Goal: Information Seeking & Learning: Learn about a topic

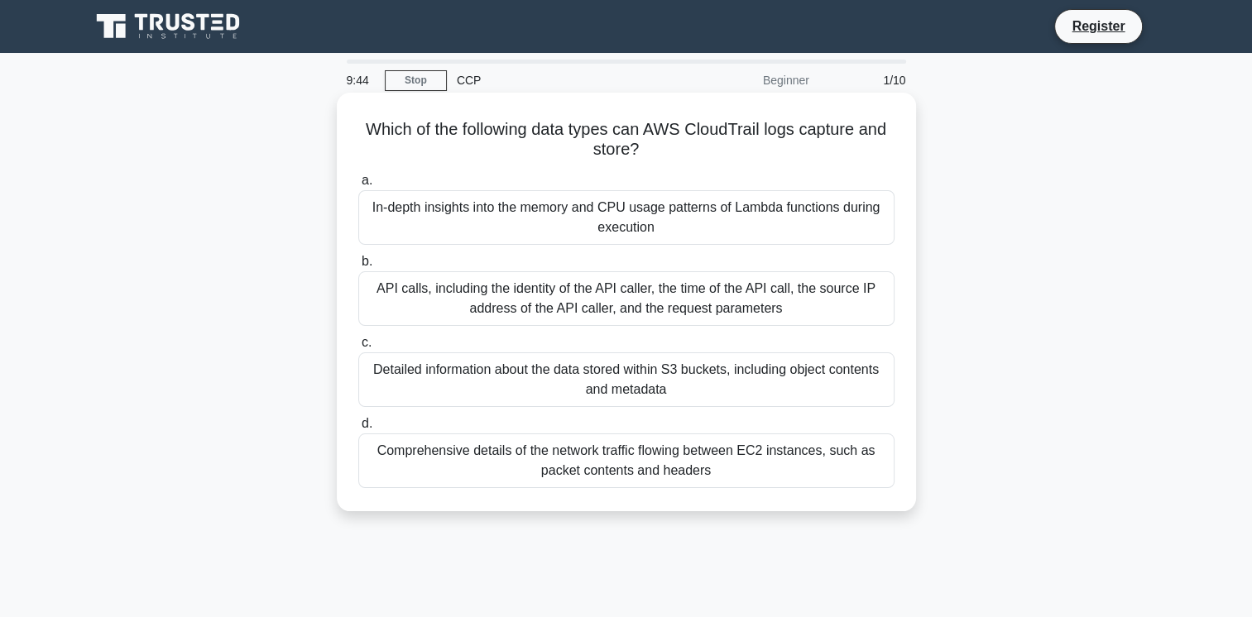
click at [505, 296] on div "API calls, including the identity of the API caller, the time of the API call, …" at bounding box center [626, 298] width 536 height 55
click at [358, 267] on input "b. API calls, including the identity of the API caller, the time of the API cal…" at bounding box center [358, 261] width 0 height 11
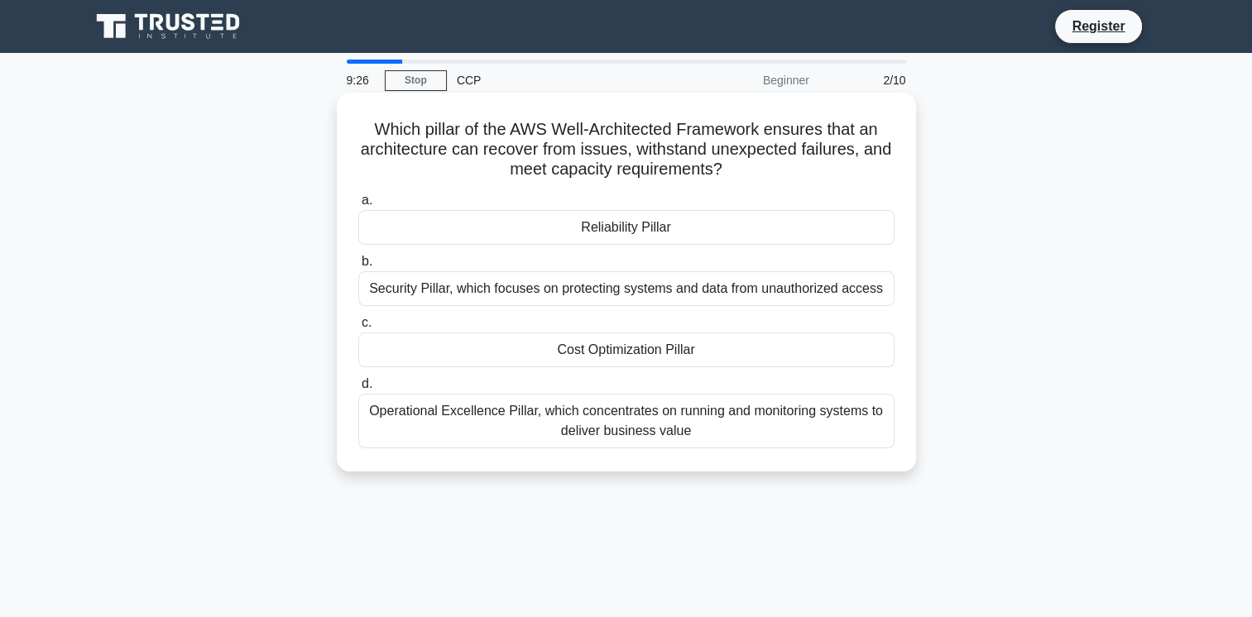
click at [496, 414] on div "Operational Excellence Pillar, which concentrates on running and monitoring sys…" at bounding box center [626, 421] width 536 height 55
click at [358, 390] on input "d. Operational Excellence Pillar, which concentrates on running and monitoring …" at bounding box center [358, 384] width 0 height 11
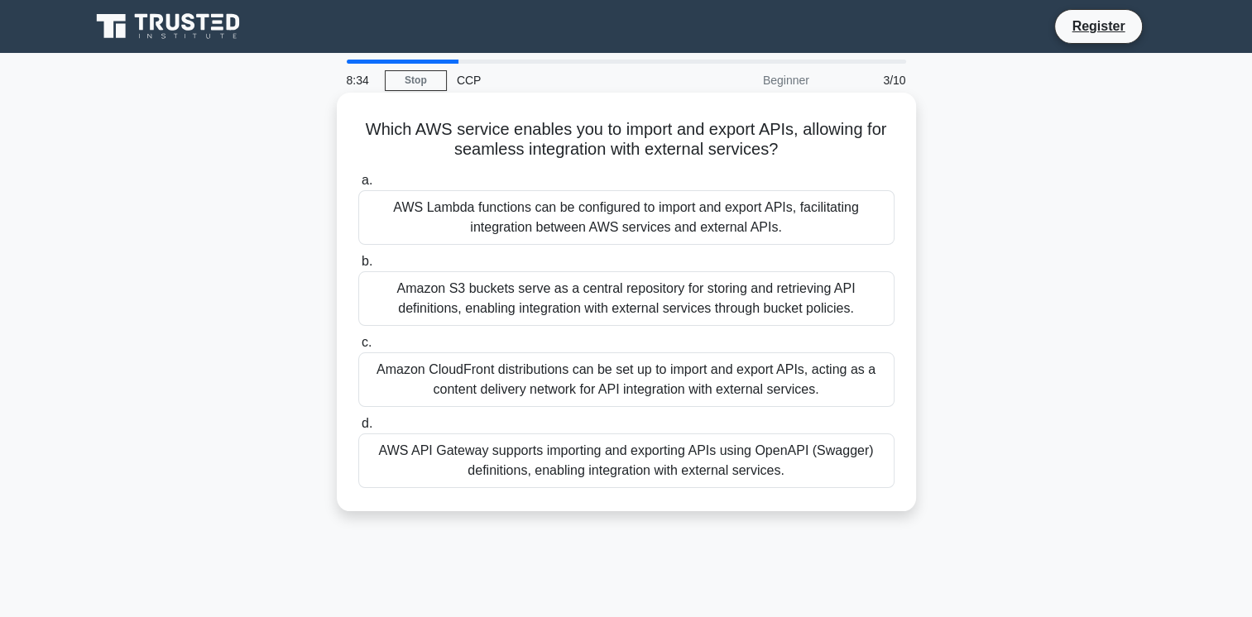
click at [551, 447] on div "AWS API Gateway supports importing and exporting APIs using OpenAPI (Swagger) d…" at bounding box center [626, 461] width 536 height 55
click at [358, 429] on input "d. AWS API Gateway supports importing and exporting APIs using OpenAPI (Swagger…" at bounding box center [358, 424] width 0 height 11
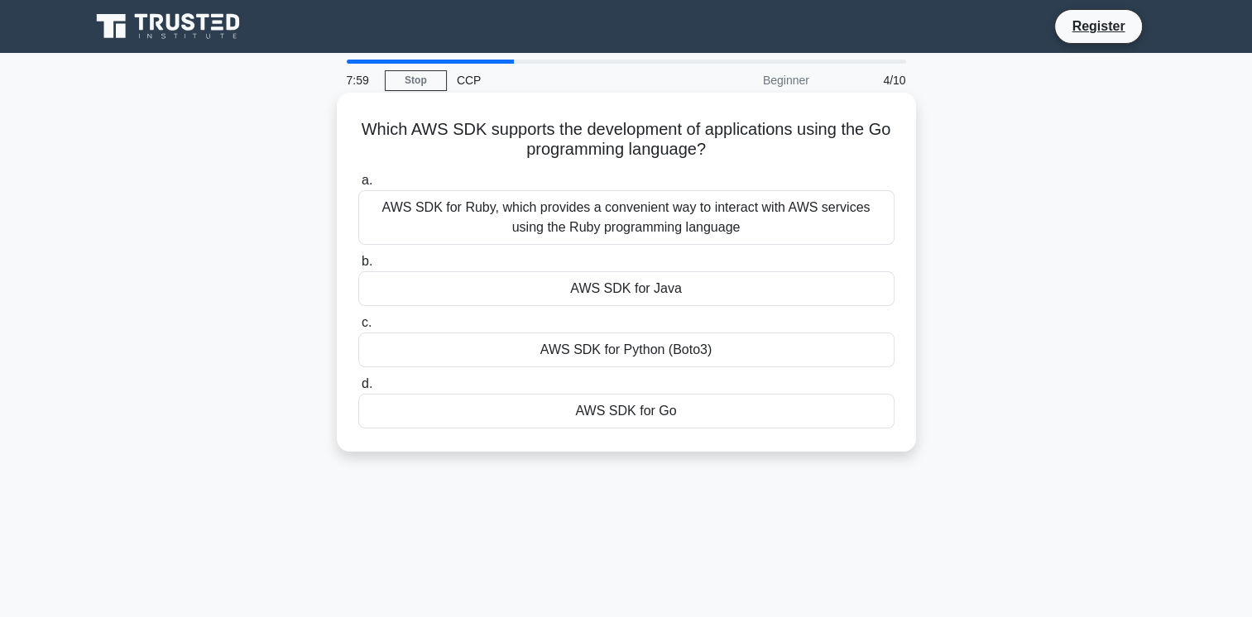
click at [751, 222] on div "AWS SDK for Ruby, which provides a convenient way to interact with AWS services…" at bounding box center [626, 217] width 536 height 55
click at [358, 186] on input "a. AWS SDK for Ruby, which provides a convenient way to interact with AWS servi…" at bounding box center [358, 180] width 0 height 11
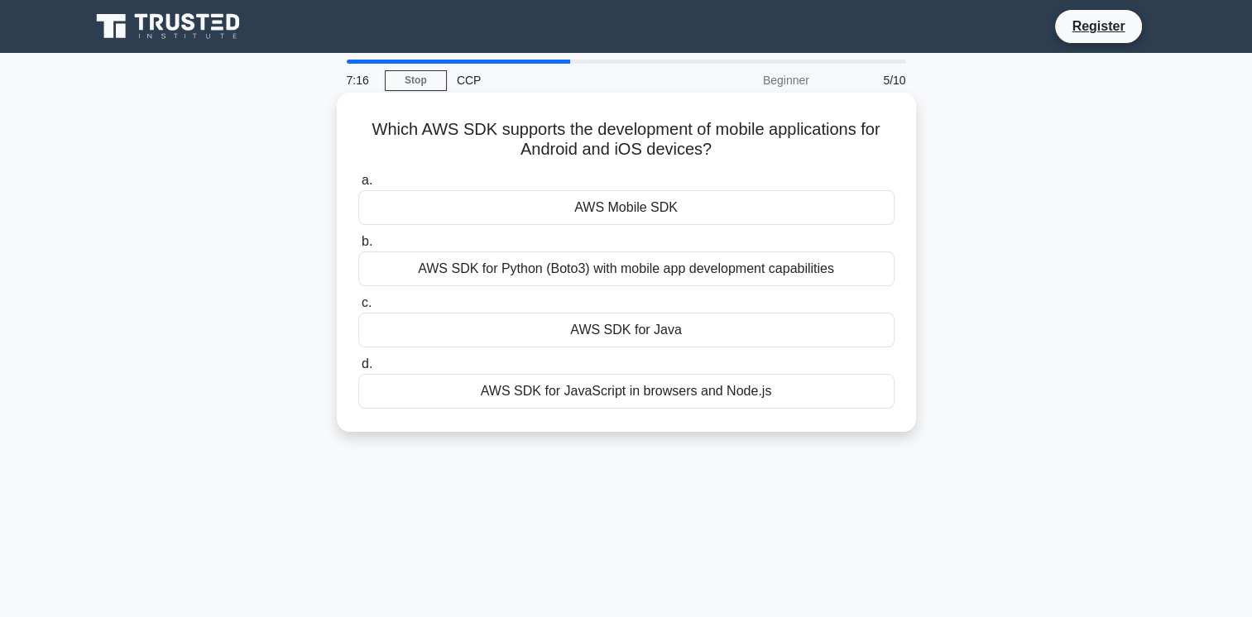
click at [555, 270] on div "AWS SDK for Python (Boto3) with mobile app development capabilities" at bounding box center [626, 269] width 536 height 35
click at [358, 247] on input "b. AWS SDK for Python (Boto3) with mobile app development capabilities" at bounding box center [358, 242] width 0 height 11
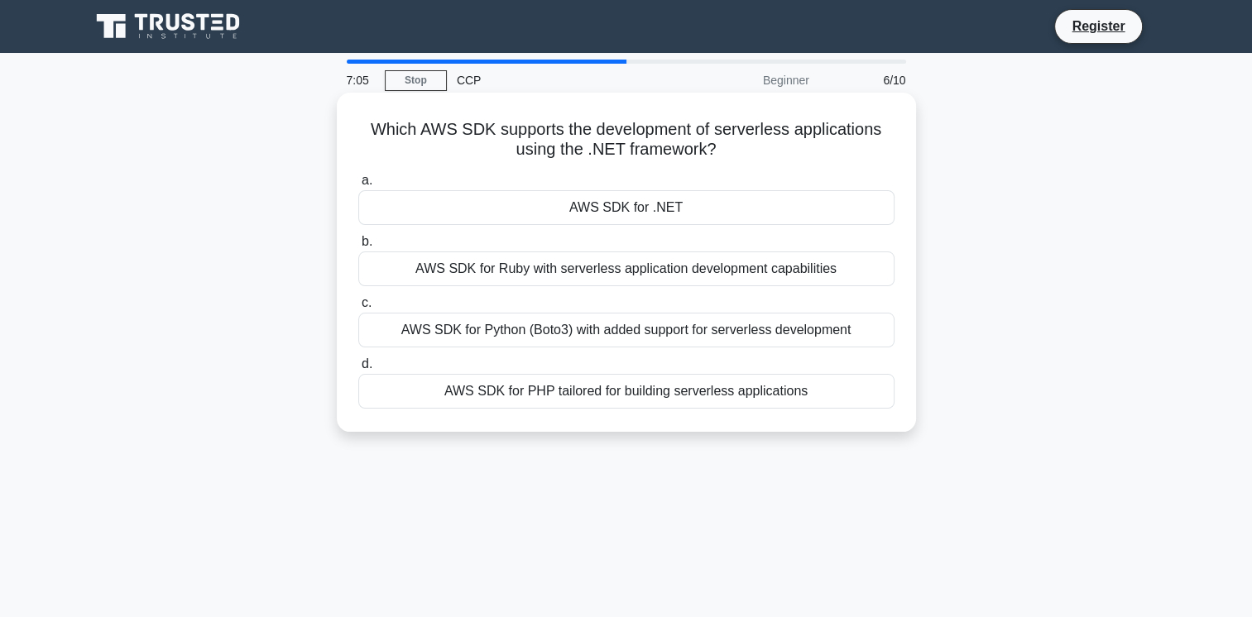
click at [639, 205] on div "AWS SDK for .NET" at bounding box center [626, 207] width 536 height 35
click at [358, 186] on input "a. AWS SDK for .NET" at bounding box center [358, 180] width 0 height 11
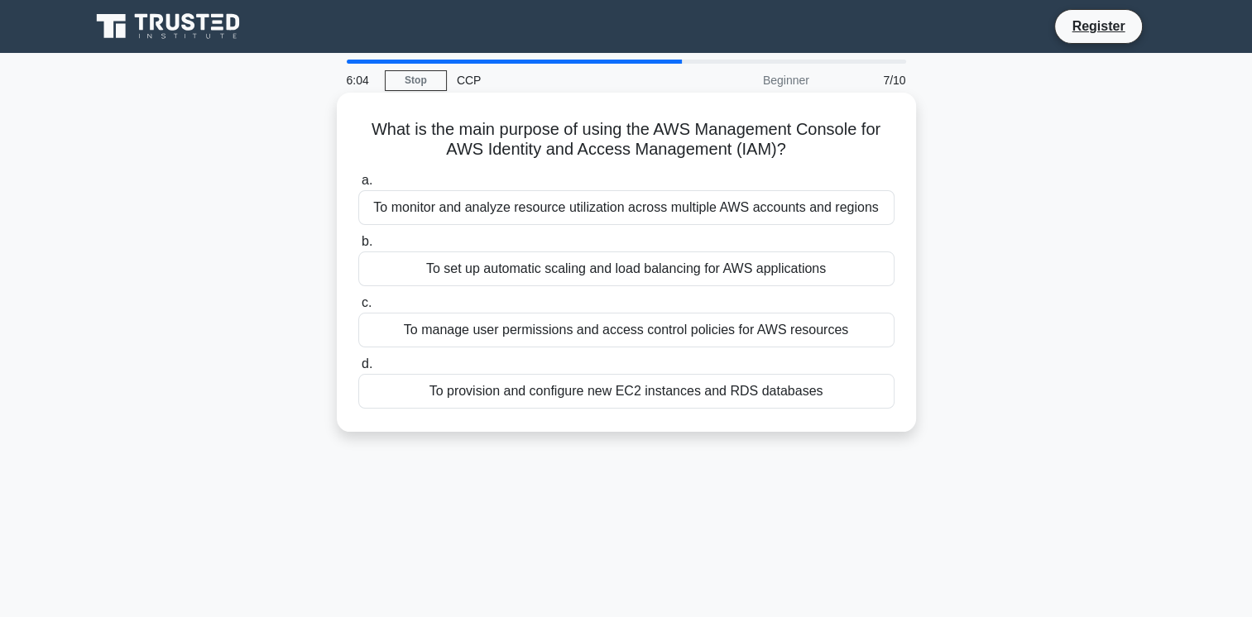
click at [536, 331] on div "To manage user permissions and access control policies for AWS resources" at bounding box center [626, 330] width 536 height 35
click at [358, 309] on input "c. To manage user permissions and access control policies for AWS resources" at bounding box center [358, 303] width 0 height 11
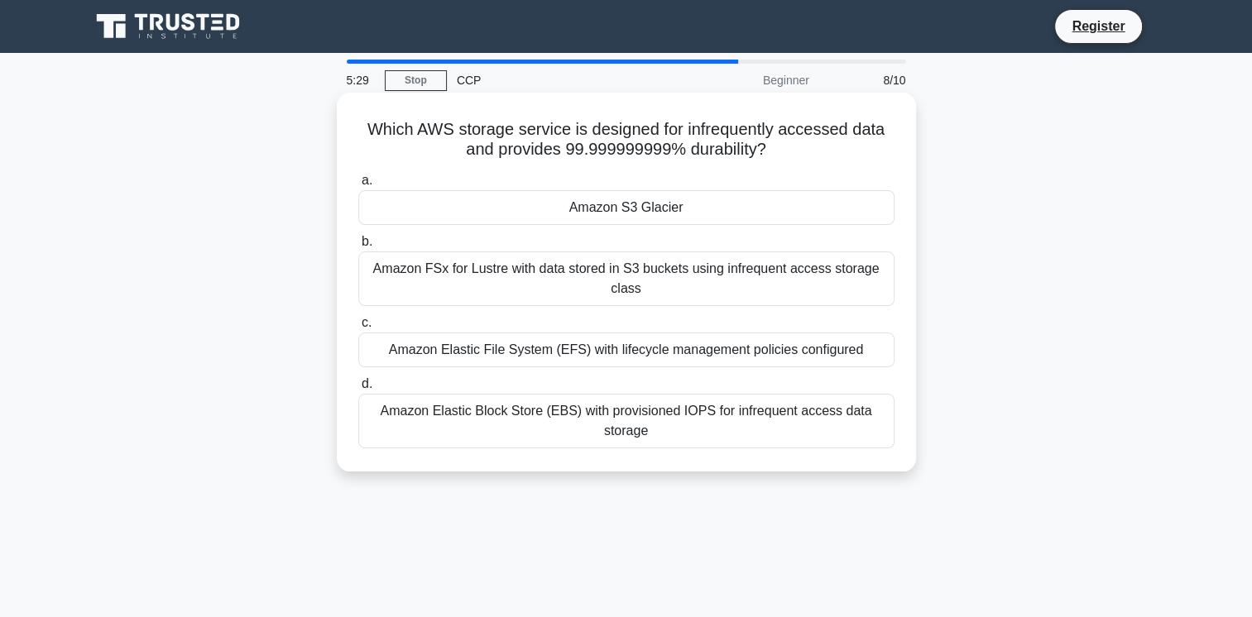
click at [651, 214] on div "Amazon S3 Glacier" at bounding box center [626, 207] width 536 height 35
click at [358, 186] on input "a. Amazon S3 Glacier" at bounding box center [358, 180] width 0 height 11
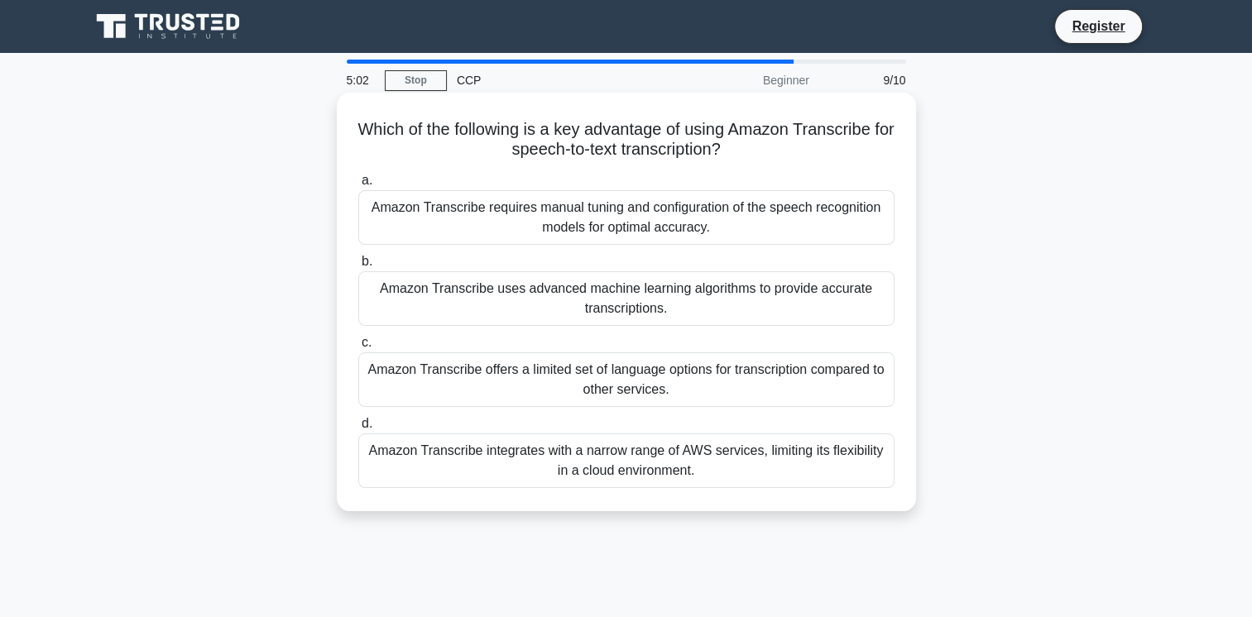
click at [639, 296] on div "Amazon Transcribe uses advanced machine learning algorithms to provide accurate…" at bounding box center [626, 298] width 536 height 55
click at [358, 267] on input "b. Amazon Transcribe uses advanced machine learning algorithms to provide accur…" at bounding box center [358, 261] width 0 height 11
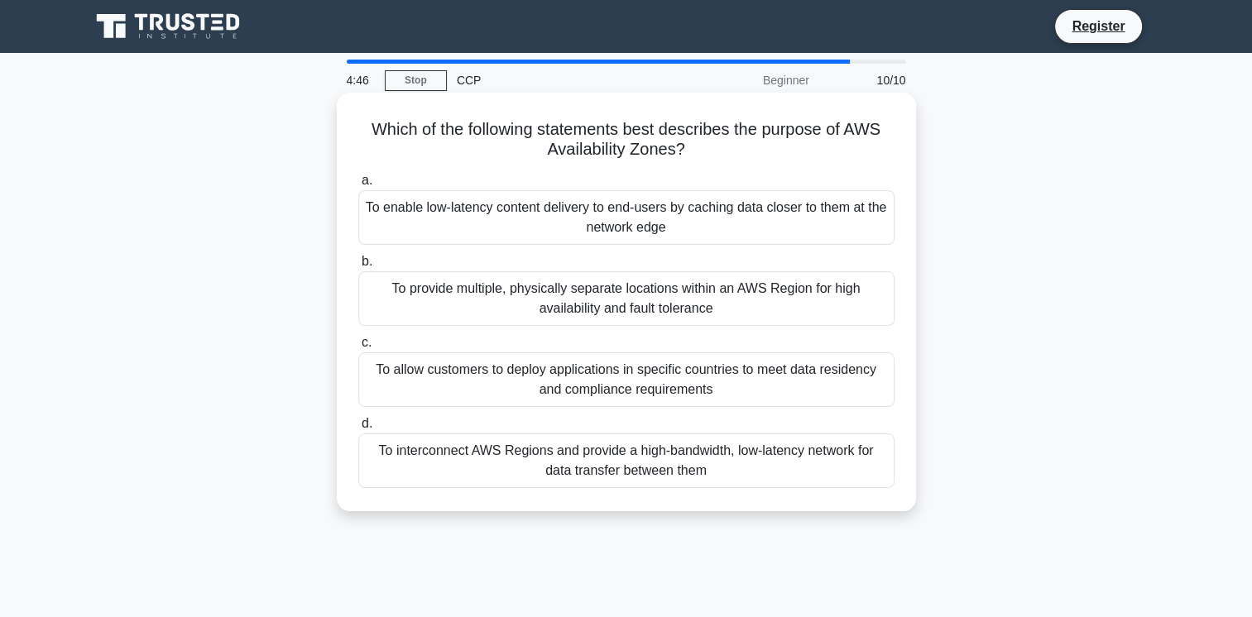
click at [587, 313] on div "To provide multiple, physically separate locations within an AWS Region for hig…" at bounding box center [626, 298] width 536 height 55
click at [358, 267] on input "b. To provide multiple, physically separate locations within an AWS Region for …" at bounding box center [358, 261] width 0 height 11
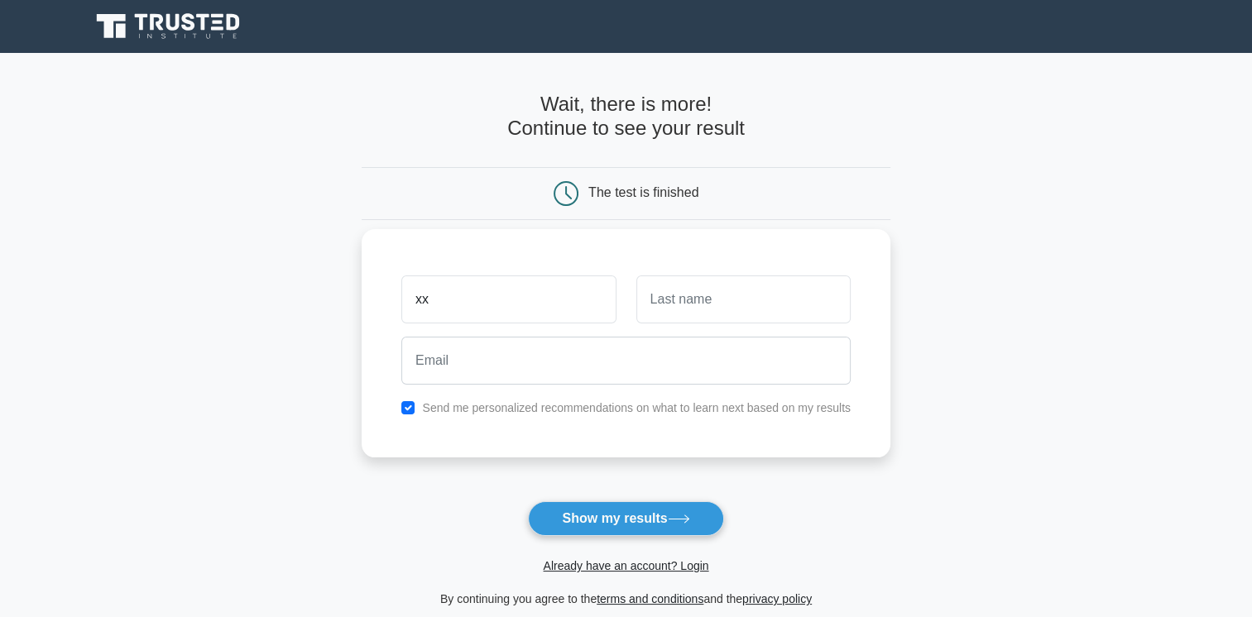
type input "xx"
click at [702, 300] on input "text" at bounding box center [743, 300] width 214 height 48
type input "ss"
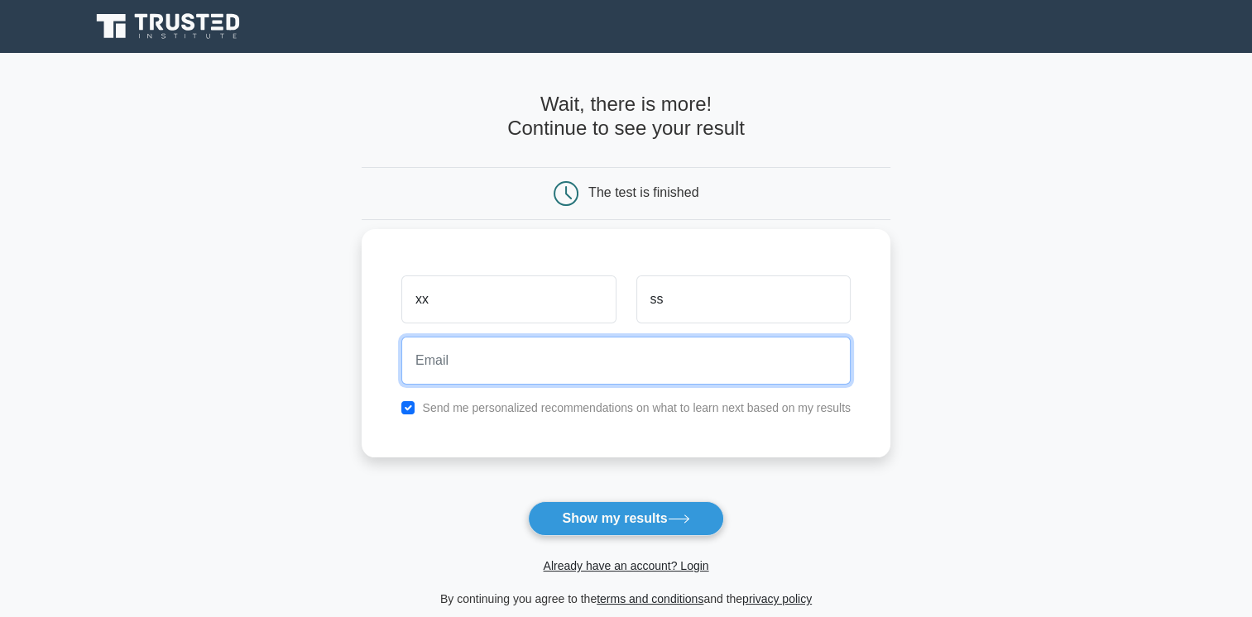
click at [569, 353] on input "email" at bounding box center [625, 361] width 449 height 48
type input "of852666@gmail.com"
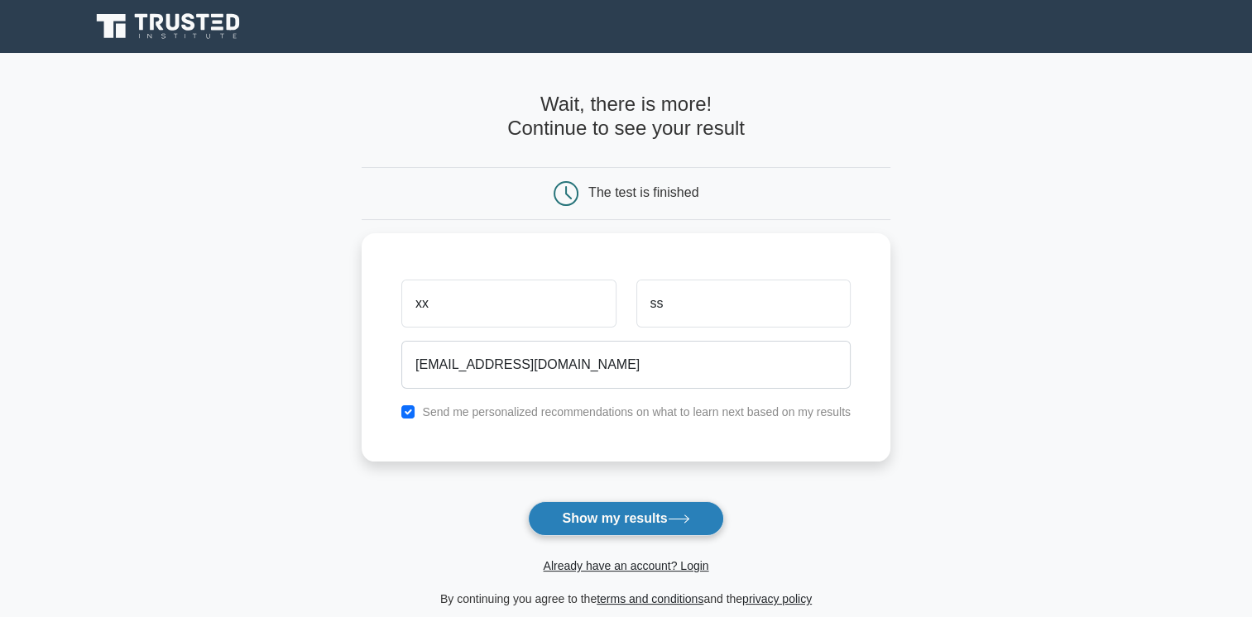
click at [651, 501] on button "Show my results" at bounding box center [625, 518] width 195 height 35
